Goal: Information Seeking & Learning: Learn about a topic

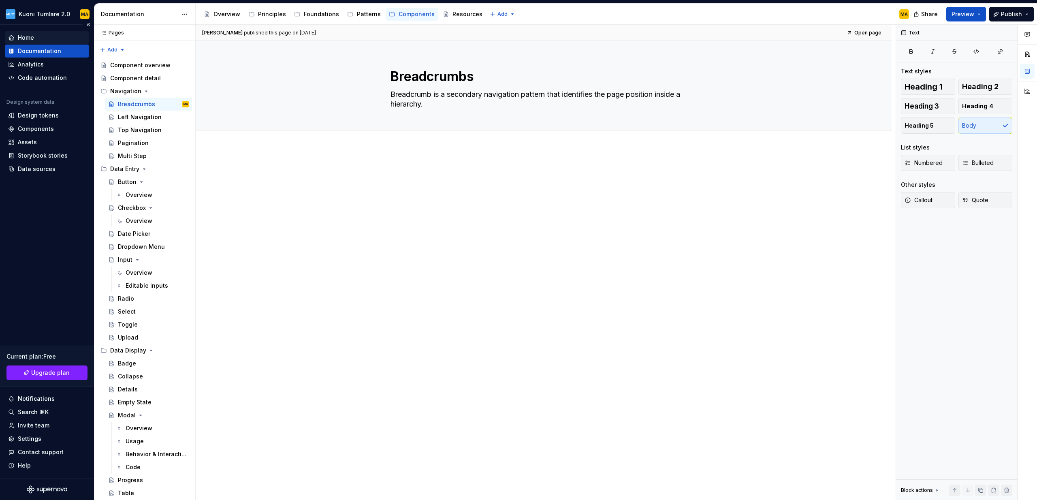
click at [24, 38] on div "Home" at bounding box center [26, 38] width 16 height 8
type textarea "*"
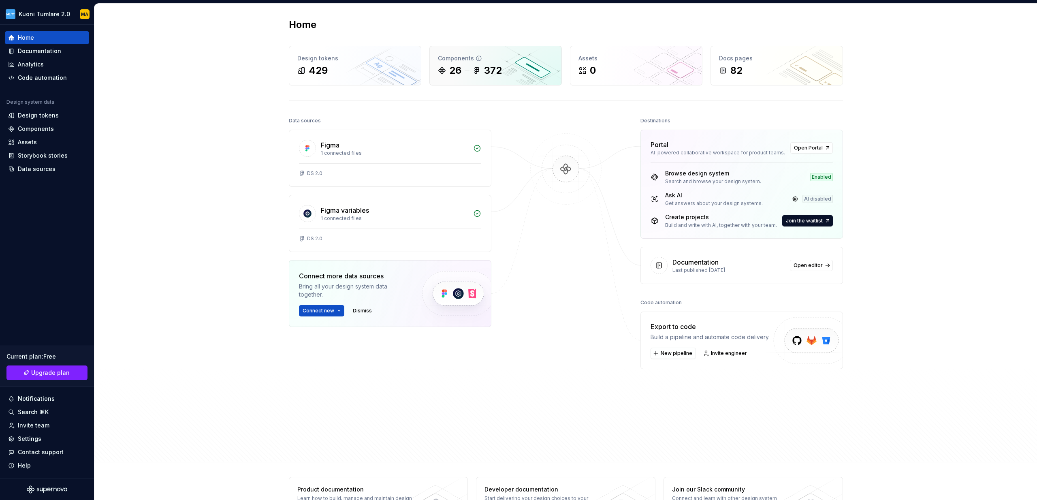
click at [522, 69] on div "26 372" at bounding box center [495, 70] width 115 height 13
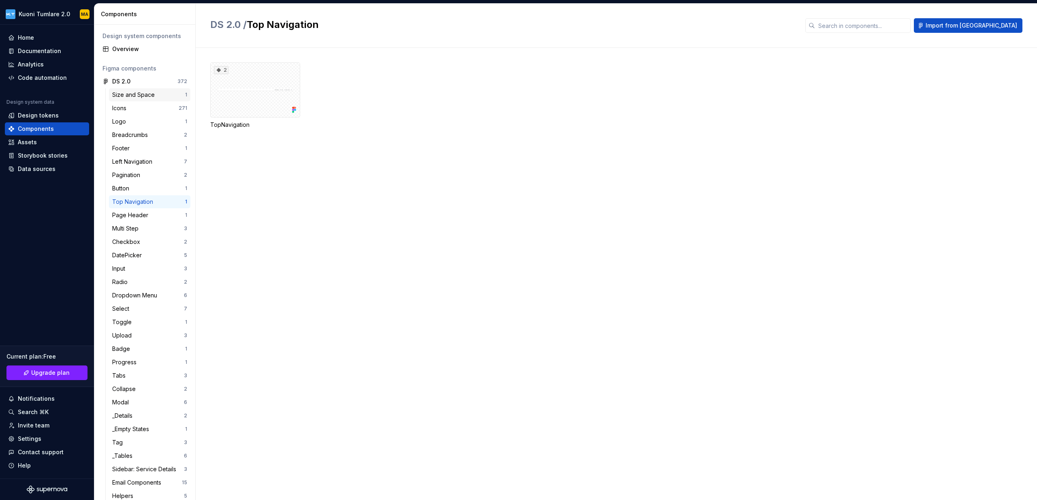
click at [155, 92] on div "Size and Space" at bounding box center [135, 95] width 46 height 8
click at [237, 96] on div "4" at bounding box center [255, 89] width 90 height 55
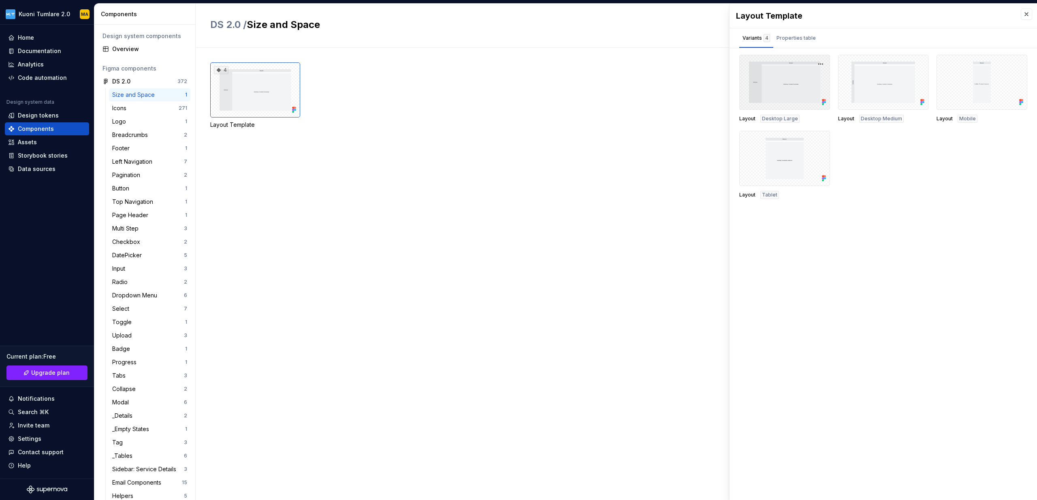
click at [764, 96] on div at bounding box center [784, 82] width 91 height 55
click at [797, 35] on div "Properties table" at bounding box center [795, 38] width 39 height 8
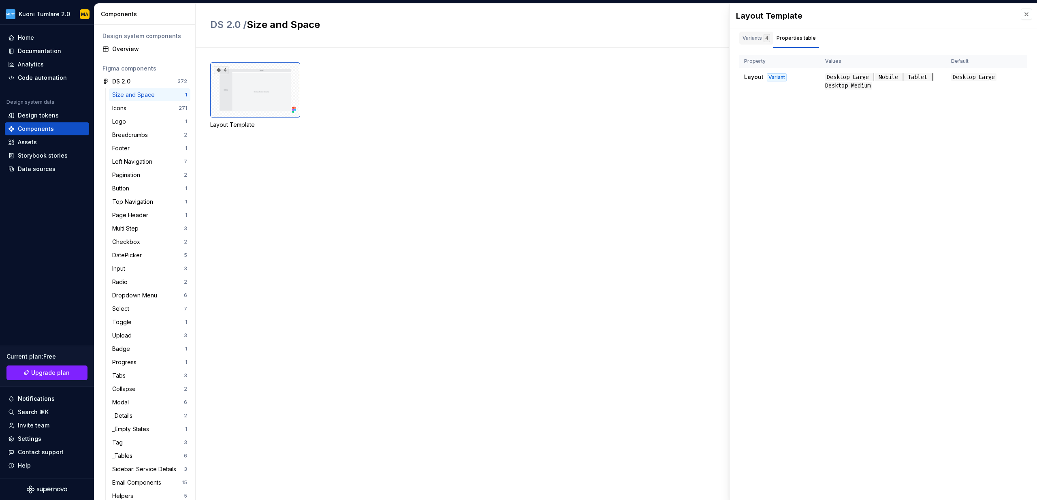
click at [750, 35] on div "Variants 4" at bounding box center [756, 38] width 28 height 8
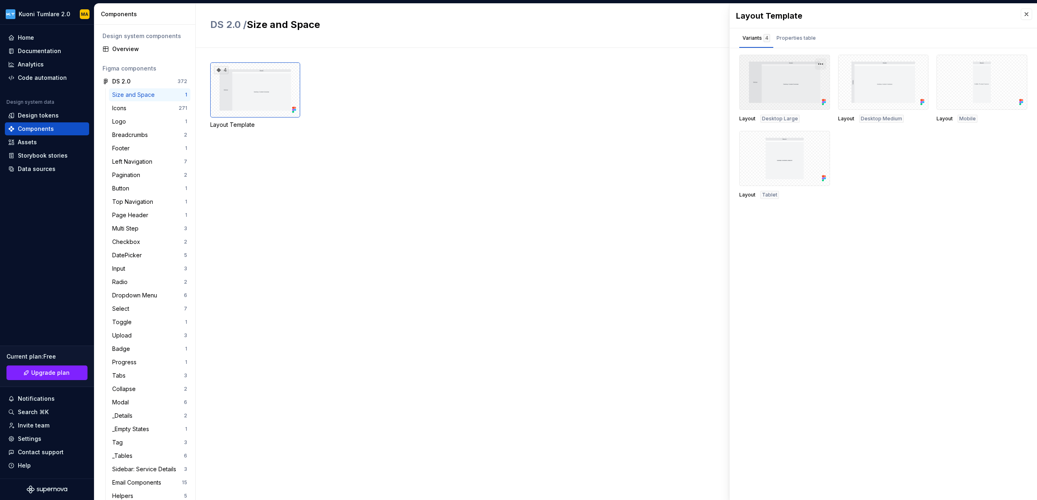
click at [822, 64] on button "button" at bounding box center [820, 63] width 11 height 11
click at [155, 108] on div "Icons" at bounding box center [145, 108] width 66 height 8
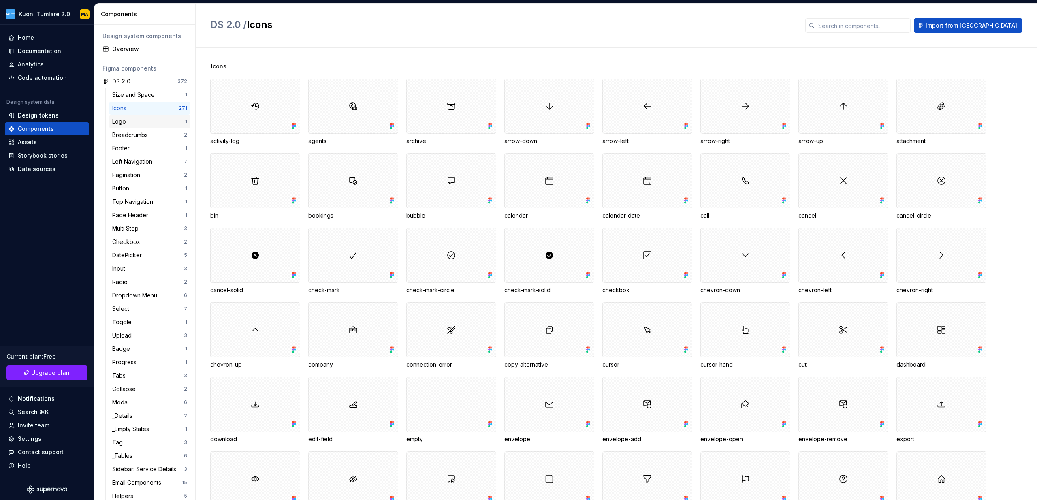
click at [150, 126] on div "Logo 1" at bounding box center [149, 121] width 81 height 13
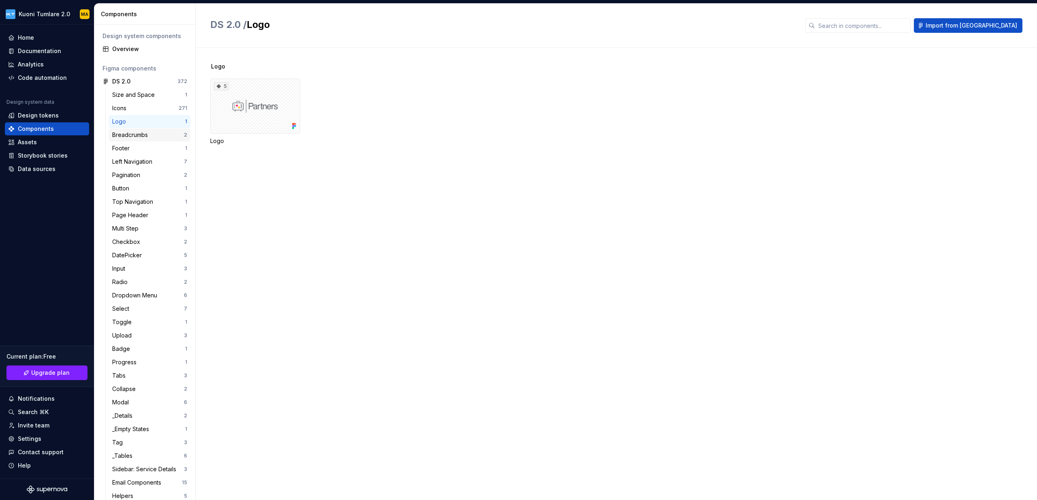
click at [149, 137] on div "Breadcrumbs" at bounding box center [131, 135] width 39 height 8
click at [228, 99] on div at bounding box center [255, 89] width 90 height 55
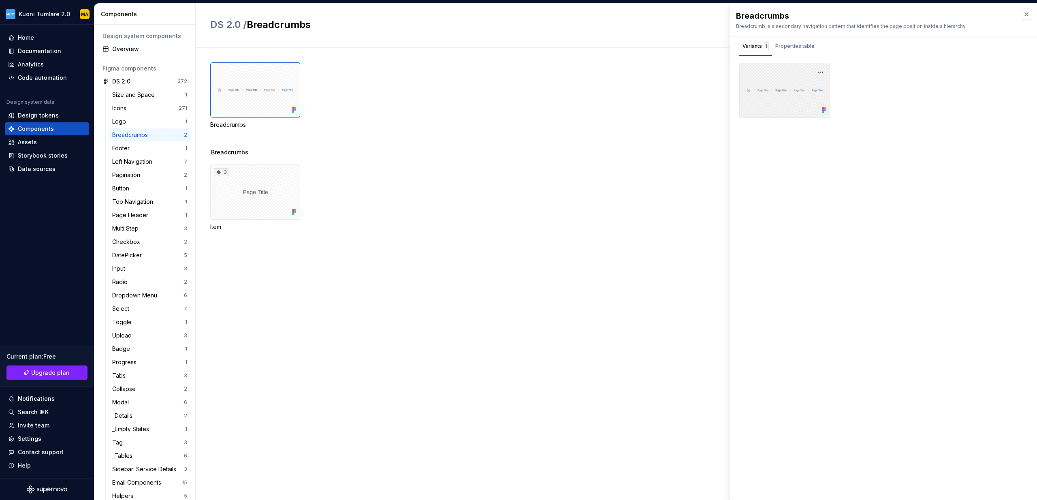
click at [789, 82] on div at bounding box center [784, 90] width 91 height 55
click at [818, 72] on button "button" at bounding box center [820, 71] width 11 height 11
click at [782, 181] on div "Breadcrumbs Breadcrumb is a secondary navigation pattern that identifies the pa…" at bounding box center [882, 252] width 307 height 496
click at [154, 145] on div "Footer" at bounding box center [148, 148] width 73 height 8
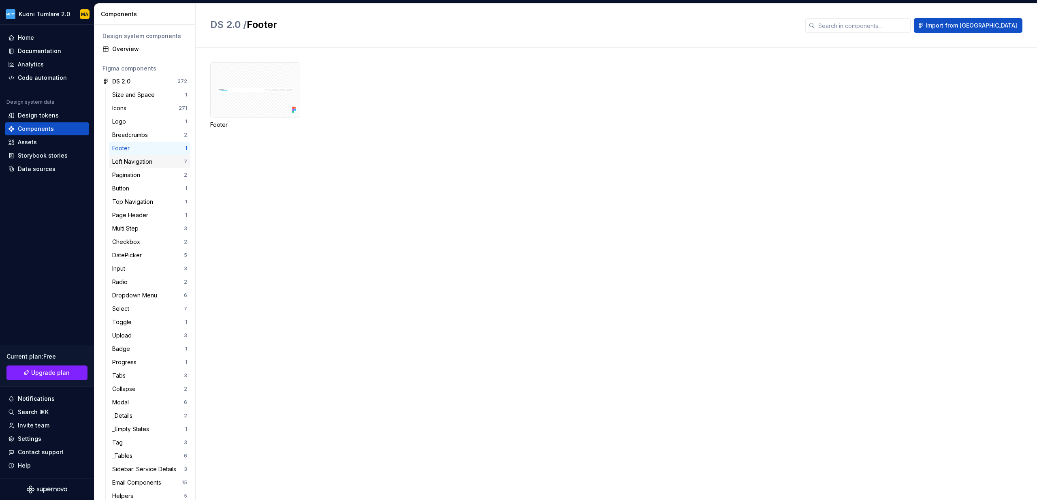
click at [154, 162] on div "Left Navigation" at bounding box center [133, 162] width 43 height 8
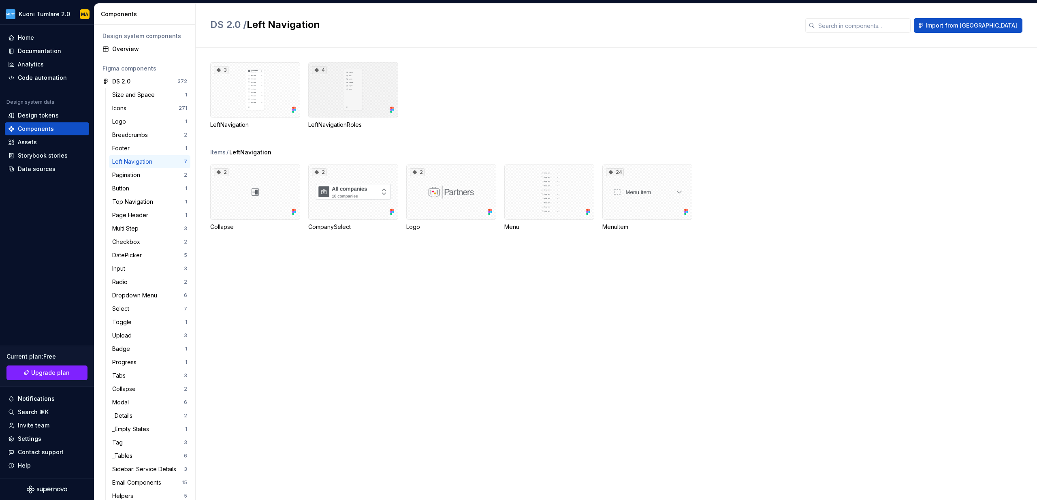
click at [348, 101] on div "4" at bounding box center [353, 89] width 90 height 55
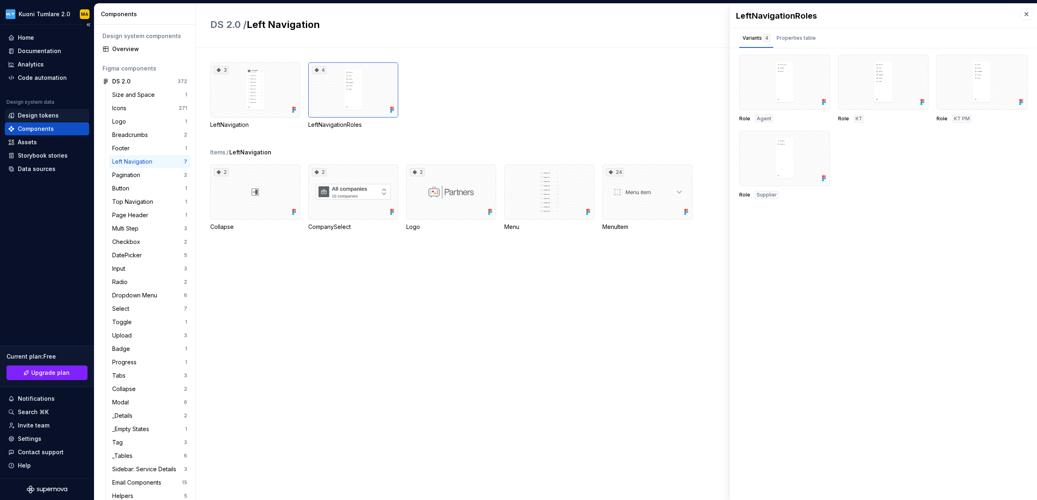
click at [39, 116] on div "Design tokens" at bounding box center [38, 115] width 41 height 8
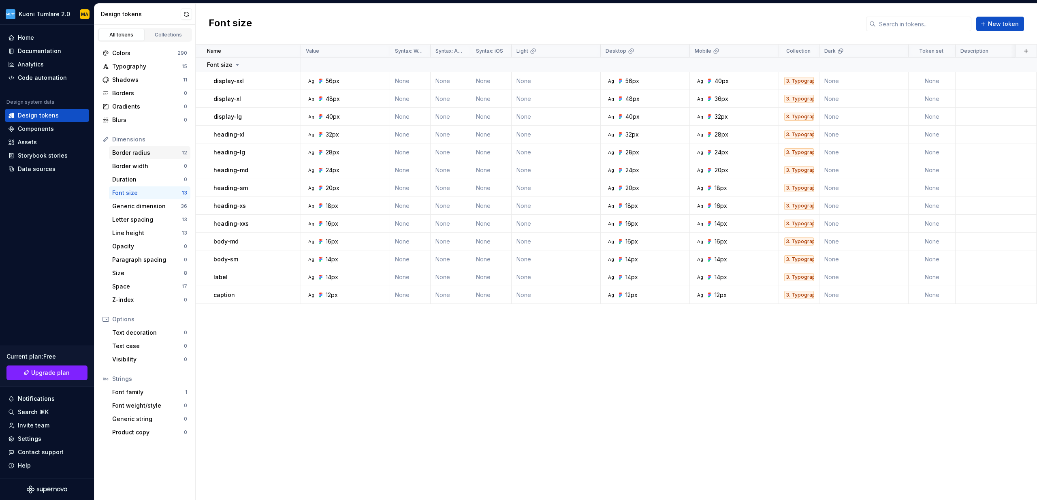
click at [145, 152] on div "Border radius" at bounding box center [147, 153] width 70 height 8
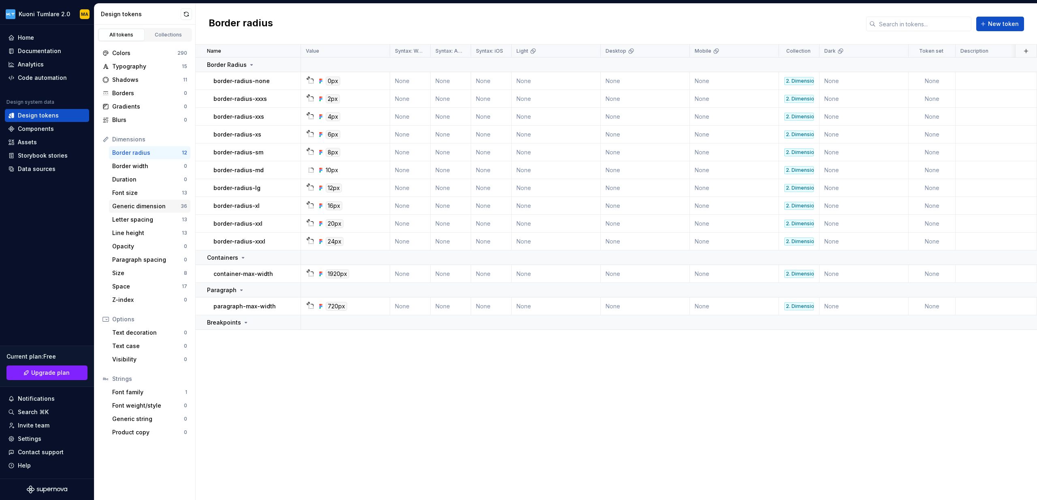
click at [143, 205] on div "Generic dimension" at bounding box center [146, 206] width 68 height 8
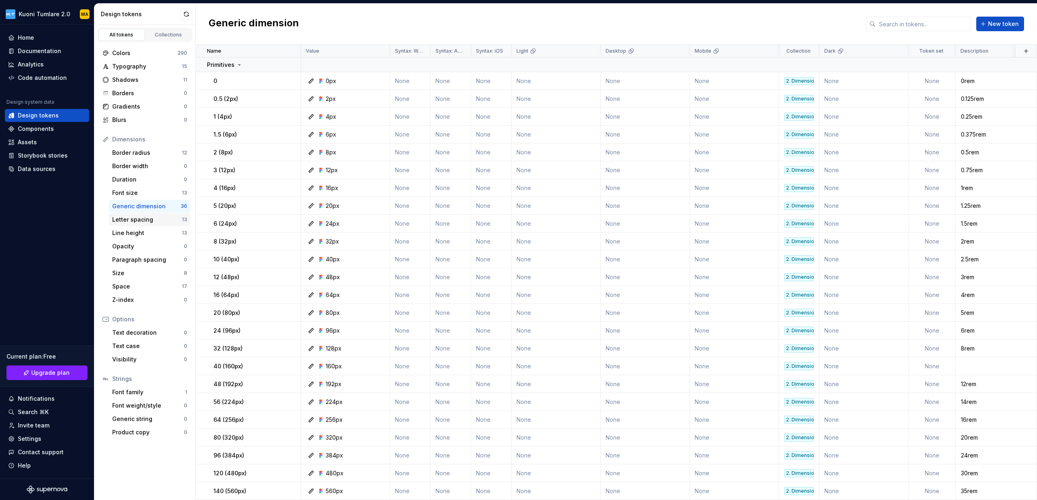
click at [143, 220] on div "Letter spacing" at bounding box center [147, 219] width 70 height 8
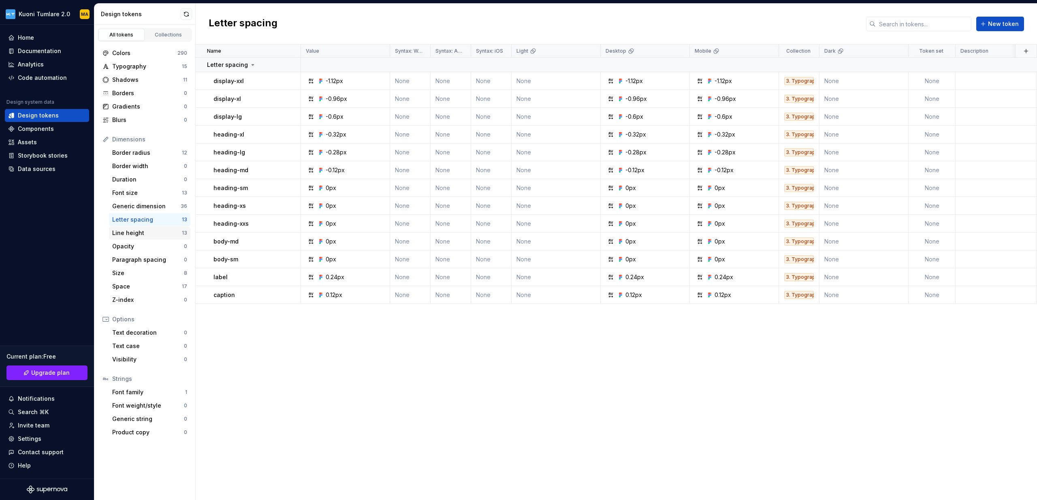
click at [136, 232] on div "Line height" at bounding box center [147, 233] width 70 height 8
click at [147, 213] on div "Letter spacing 13" at bounding box center [149, 219] width 81 height 13
